Goal: Use online tool/utility: Utilize a website feature to perform a specific function

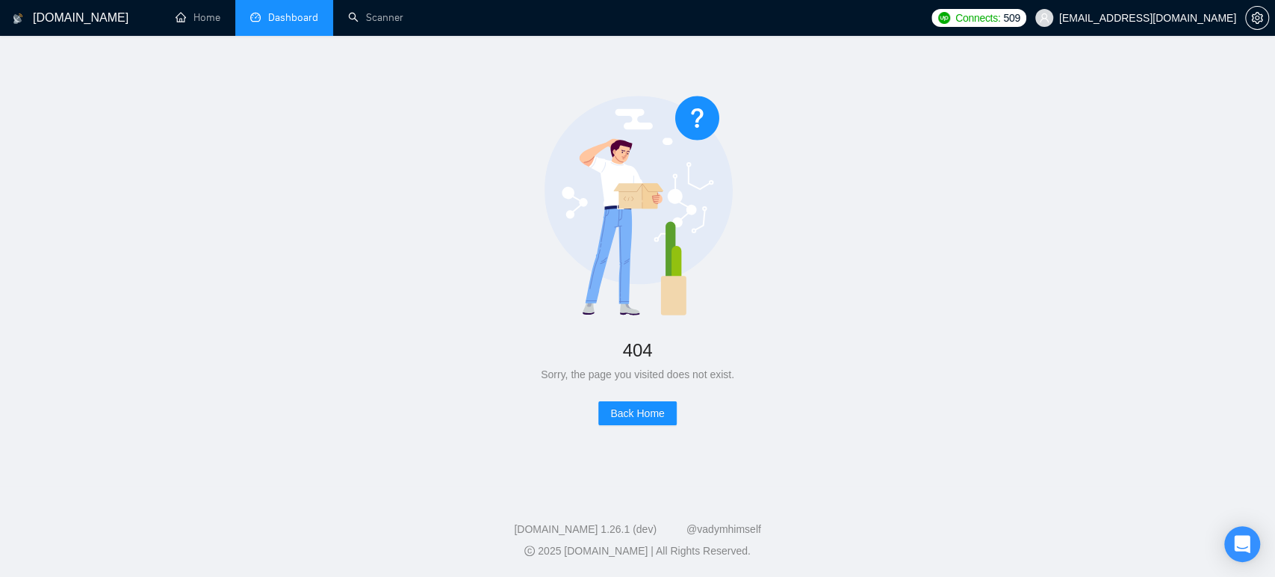
click at [309, 14] on link "Dashboard" at bounding box center [284, 17] width 68 height 13
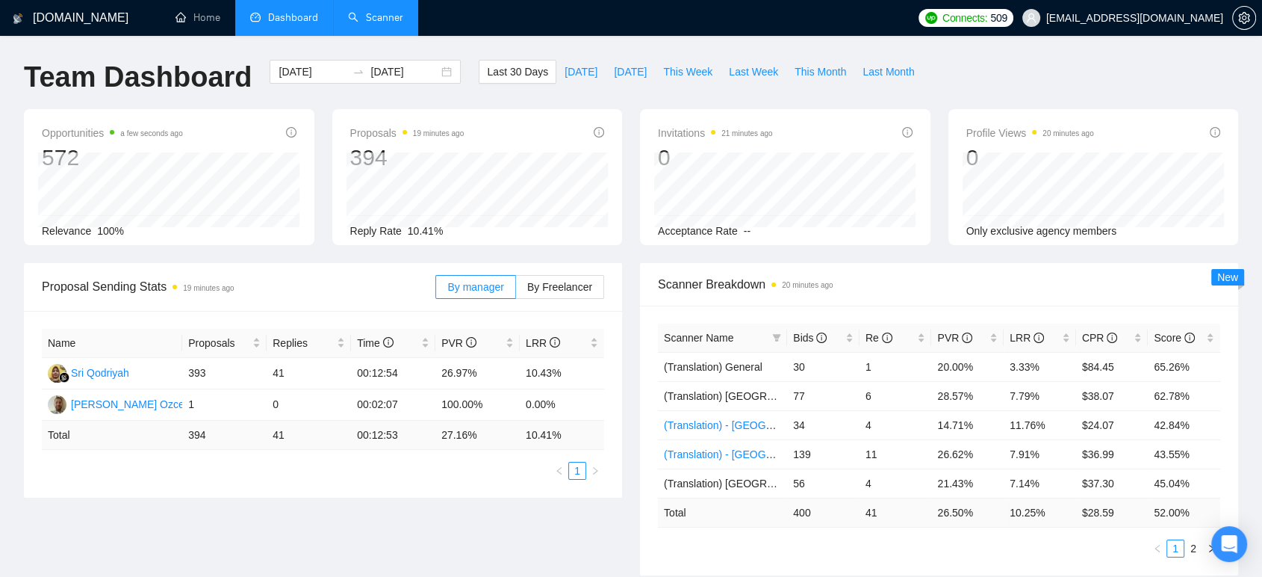
click at [368, 22] on link "Scanner" at bounding box center [375, 17] width 55 height 13
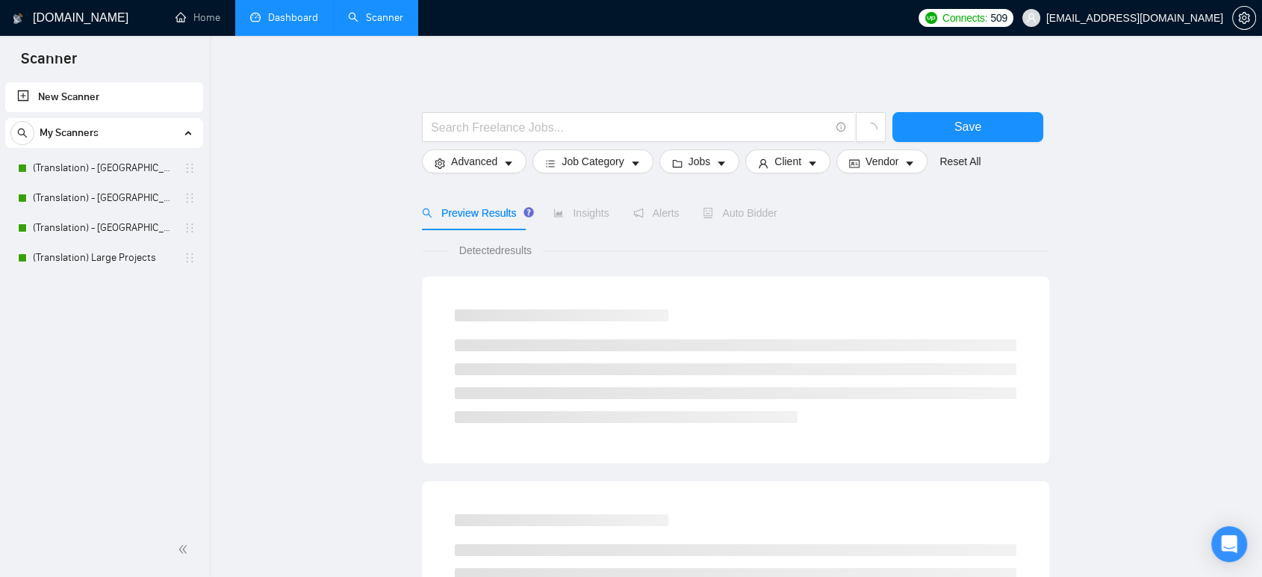
click at [739, 223] on div "Auto Bidder" at bounding box center [740, 213] width 74 height 34
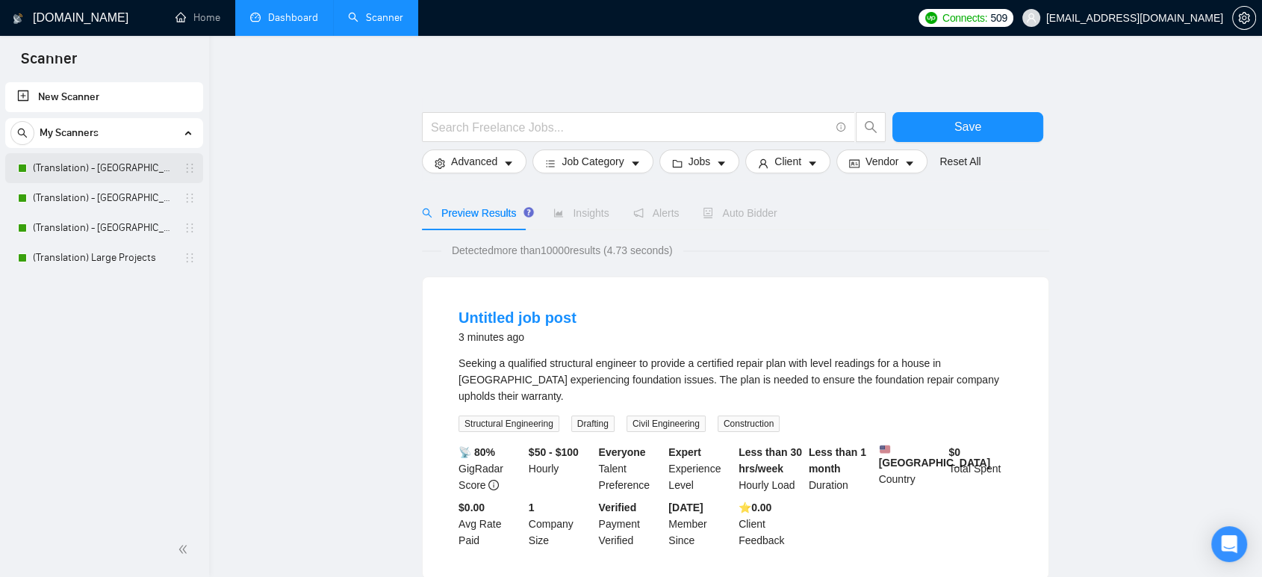
click at [72, 164] on link "(Translation) - [GEOGRAPHIC_DATA]" at bounding box center [104, 168] width 142 height 30
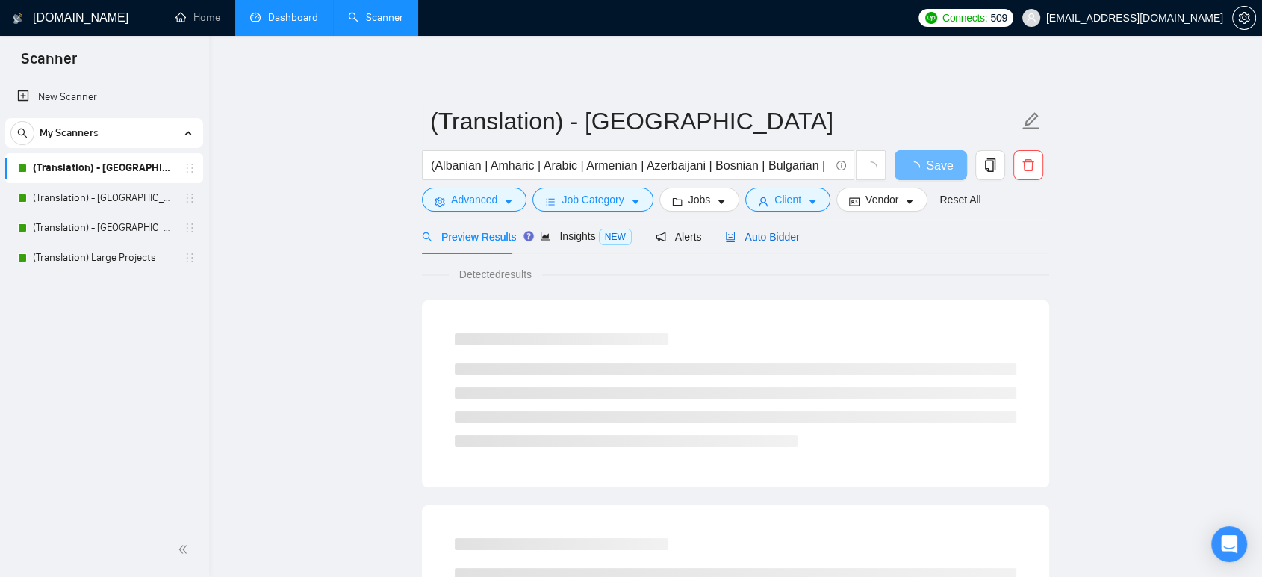
click at [765, 233] on span "Auto Bidder" at bounding box center [762, 237] width 74 height 12
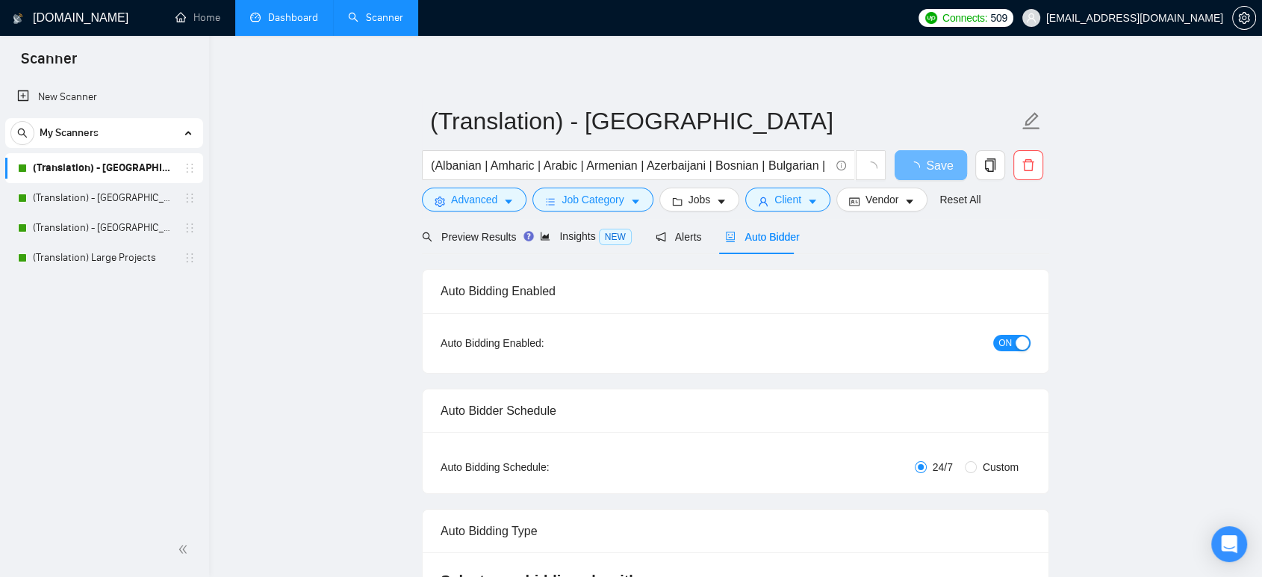
checkbox input "true"
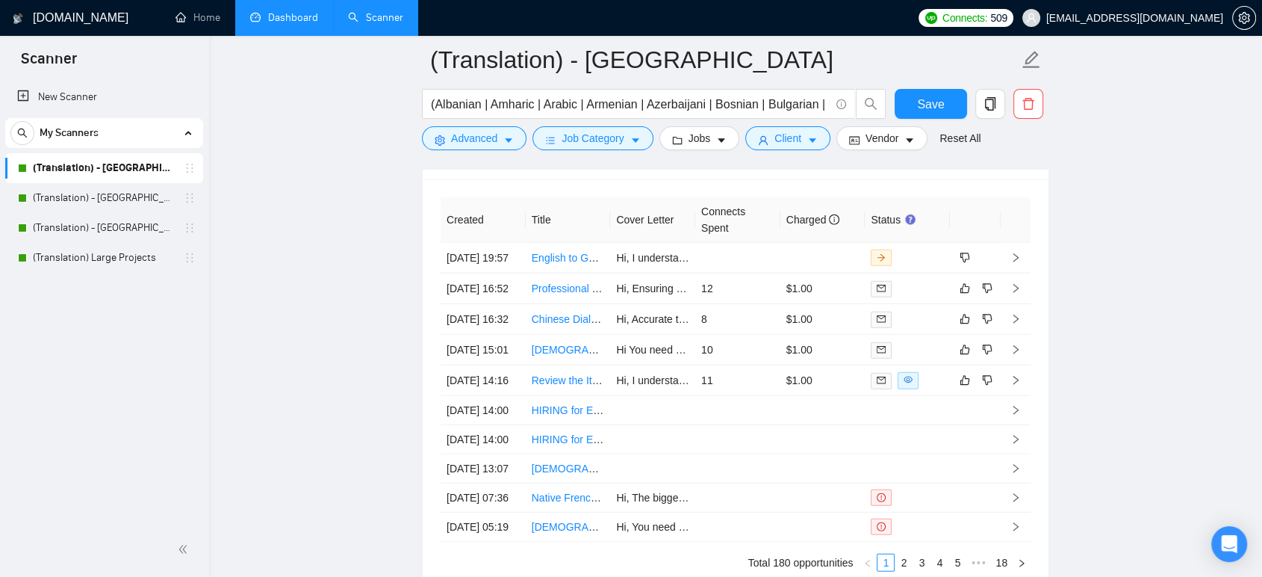
scroll to position [3984, 0]
